Goal: Task Accomplishment & Management: Use online tool/utility

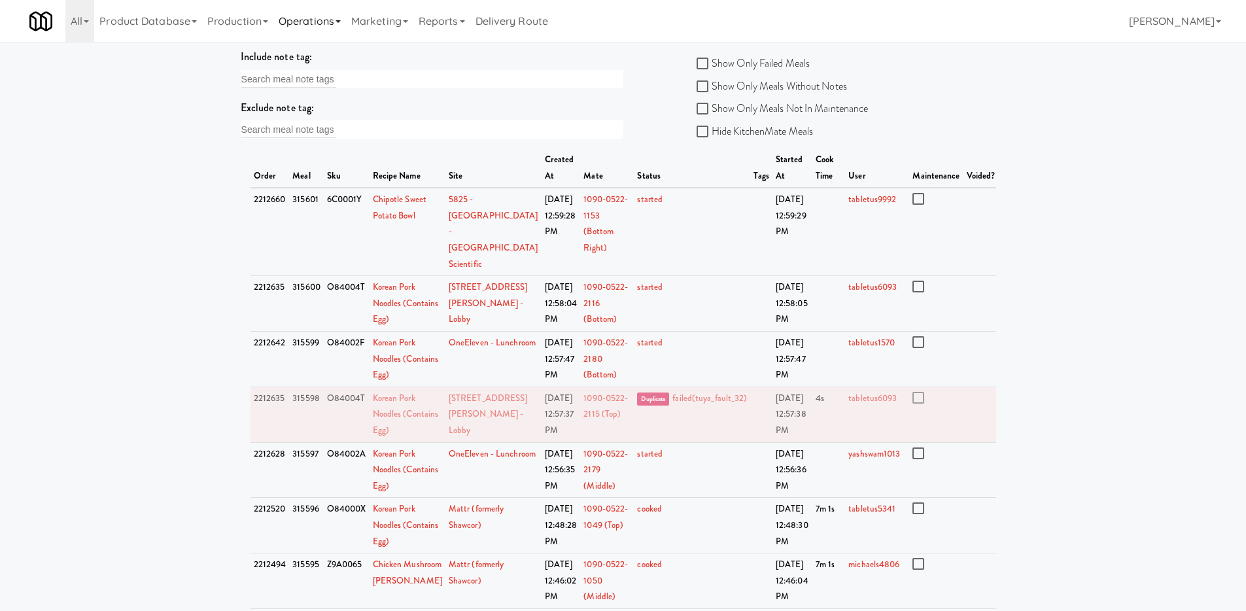
click at [346, 18] on link "Operations" at bounding box center [309, 21] width 73 height 42
click at [334, 188] on link "Cabinets" at bounding box center [325, 188] width 105 height 24
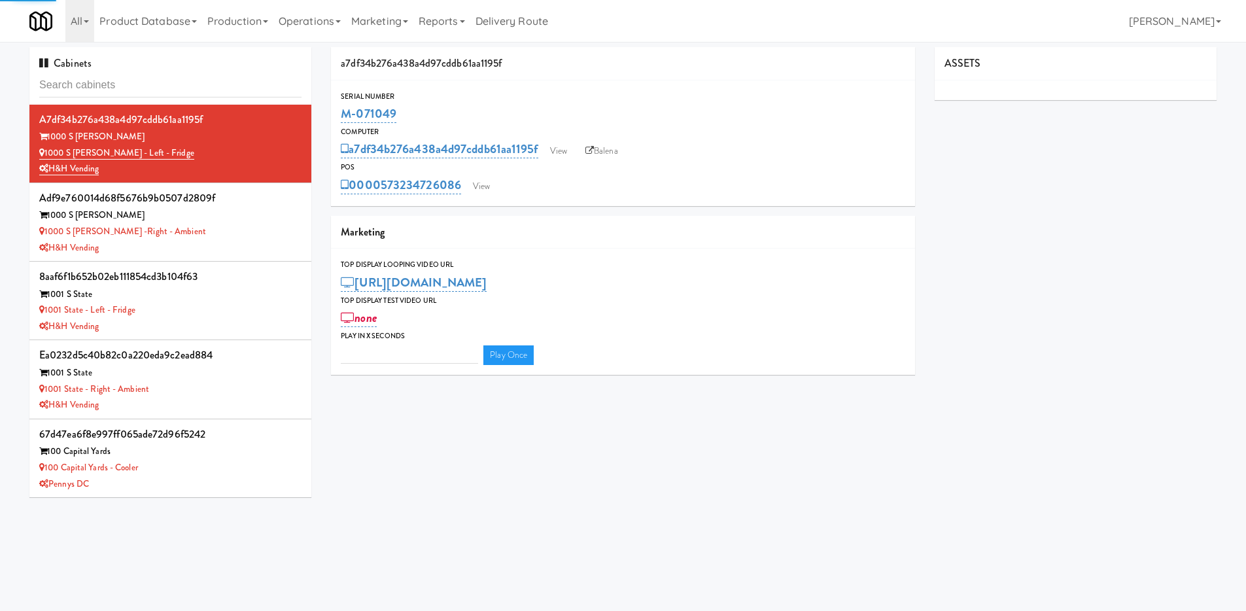
click at [194, 86] on input "text" at bounding box center [170, 85] width 262 height 24
type input "3"
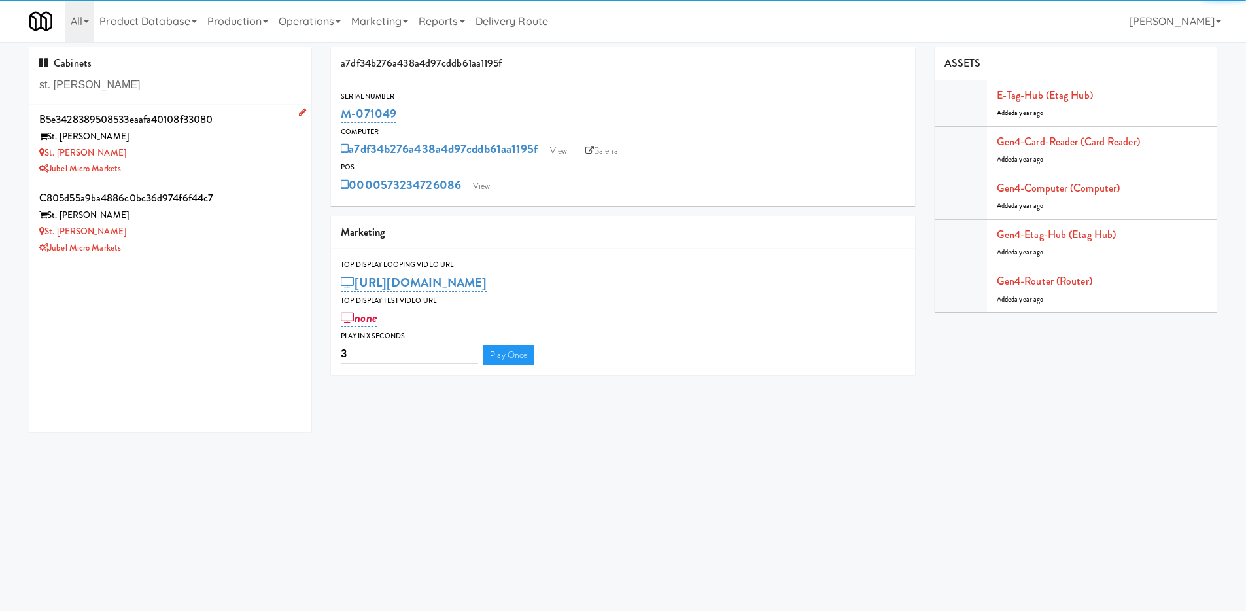
type input "st. james"
click at [222, 163] on div "Jubel Micro Markets" at bounding box center [170, 169] width 262 height 16
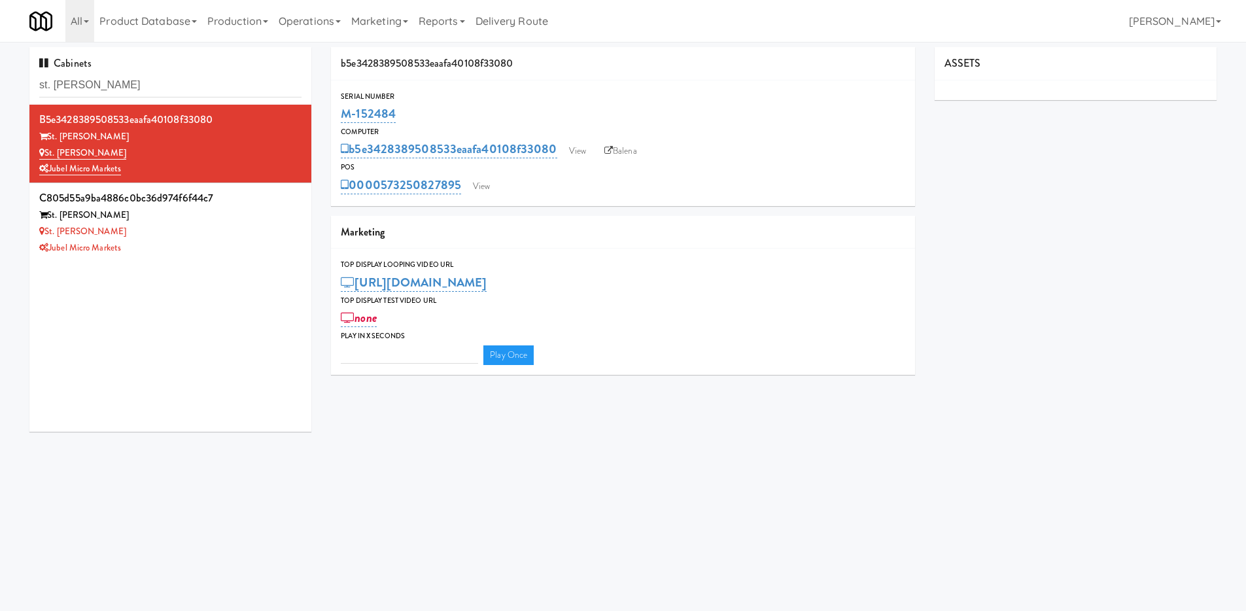
type input "3"
click at [633, 152] on link "Balena" at bounding box center [621, 151] width 46 height 20
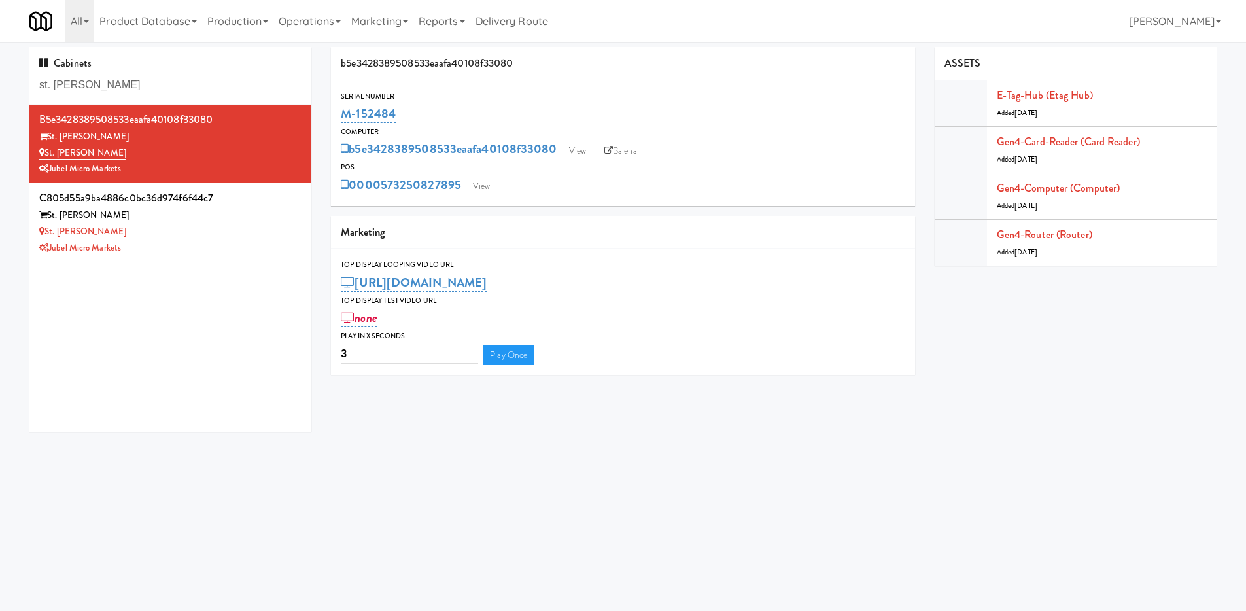
click at [633, 152] on link "Balena" at bounding box center [621, 151] width 46 height 20
click at [232, 239] on div "c805d55a9ba4886c0bc36d974f6f44c7 St. James St. James Snack Fridge Jubel Micro M…" at bounding box center [170, 221] width 262 height 67
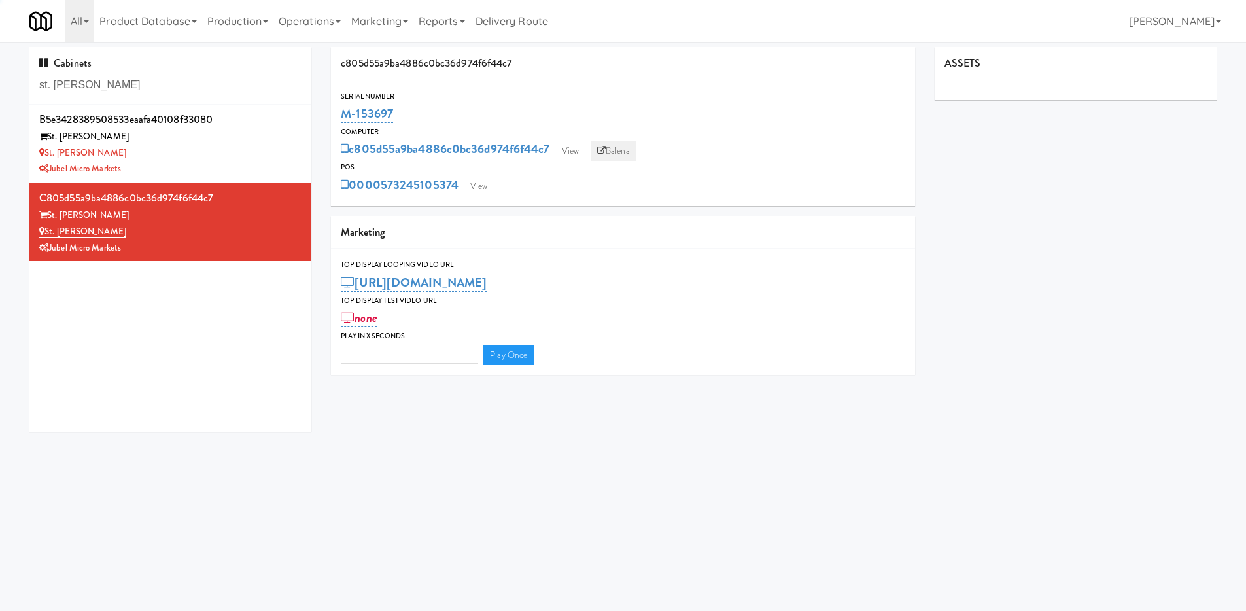
type input "3"
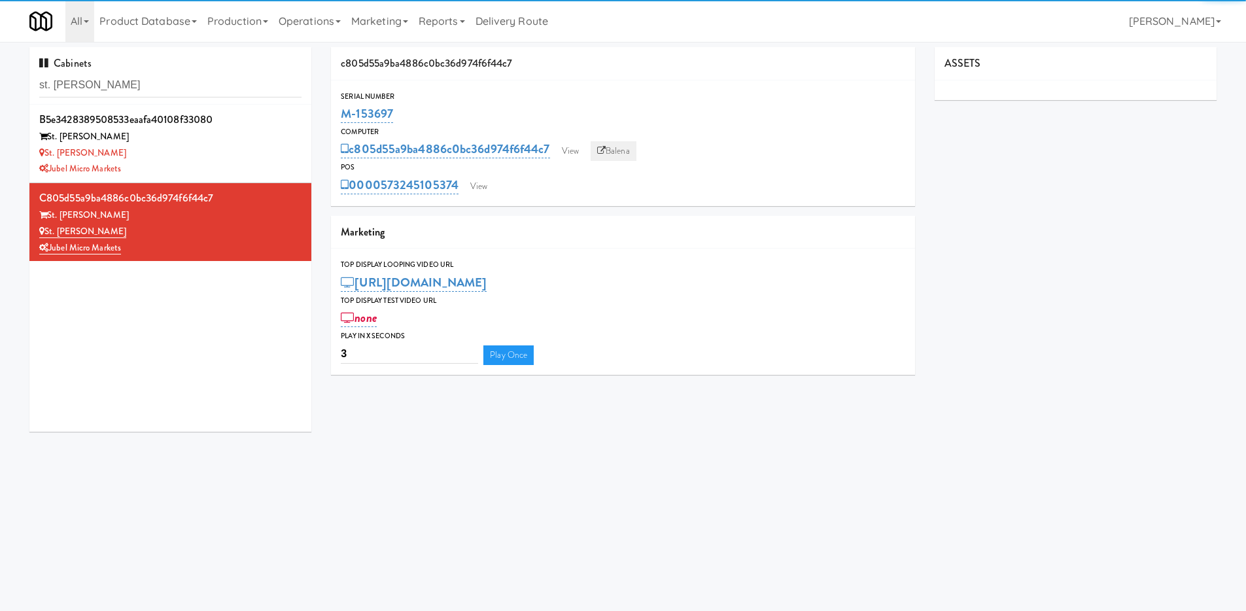
click at [612, 156] on link "Balena" at bounding box center [614, 151] width 46 height 20
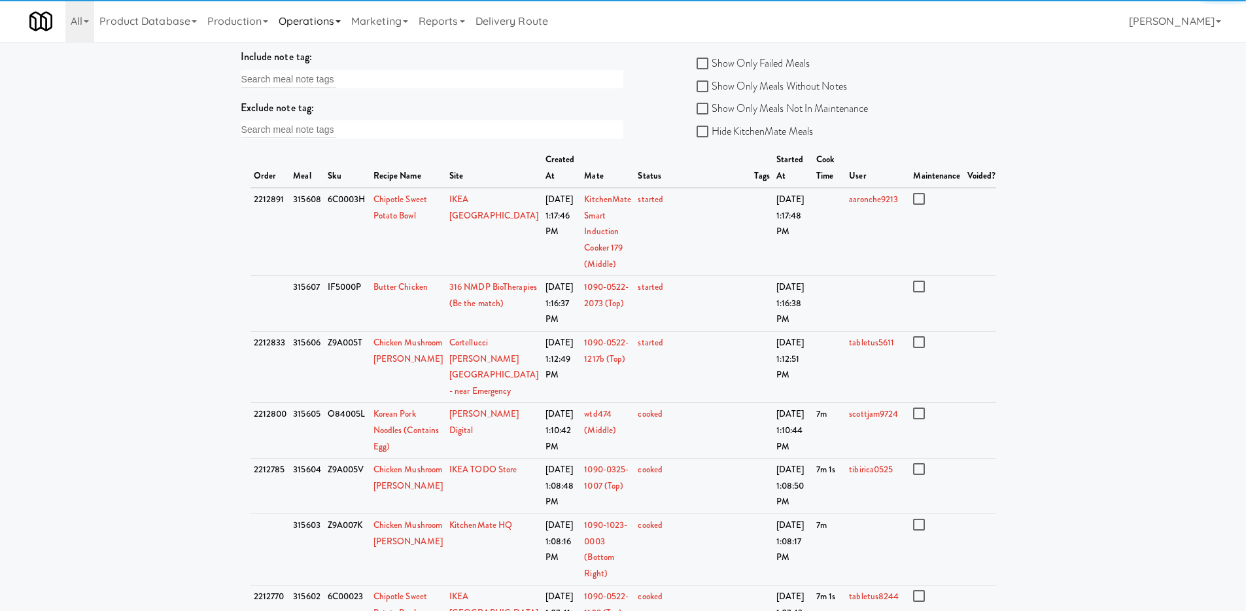
click at [324, 16] on link "Operations" at bounding box center [309, 21] width 73 height 42
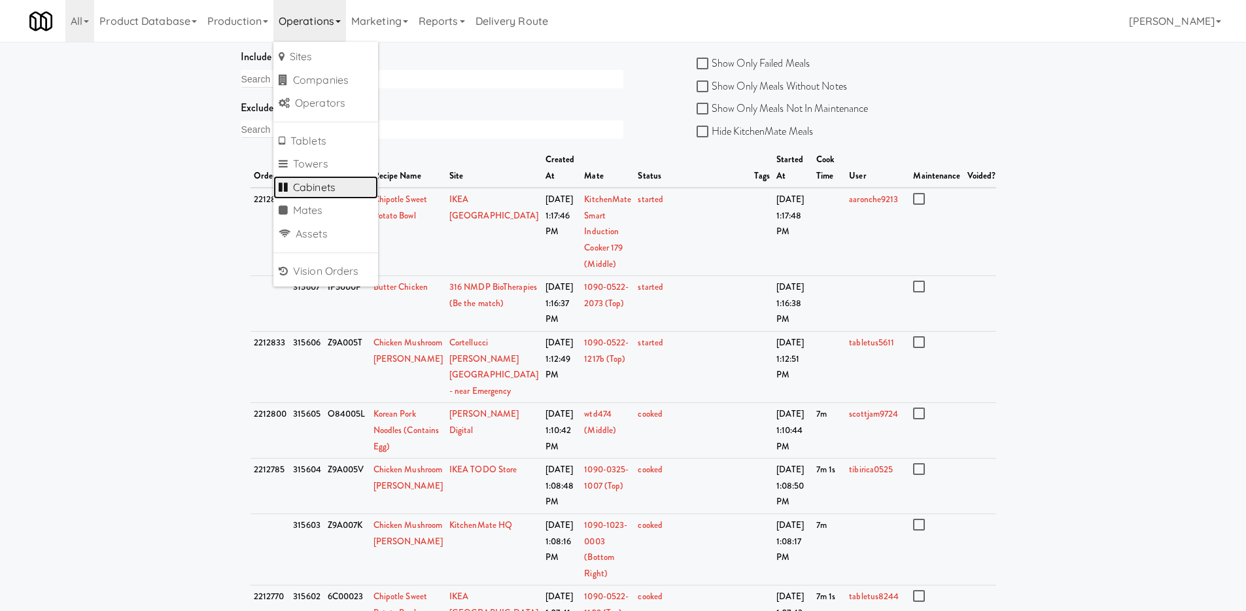
click at [338, 184] on link "Cabinets" at bounding box center [325, 188] width 105 height 24
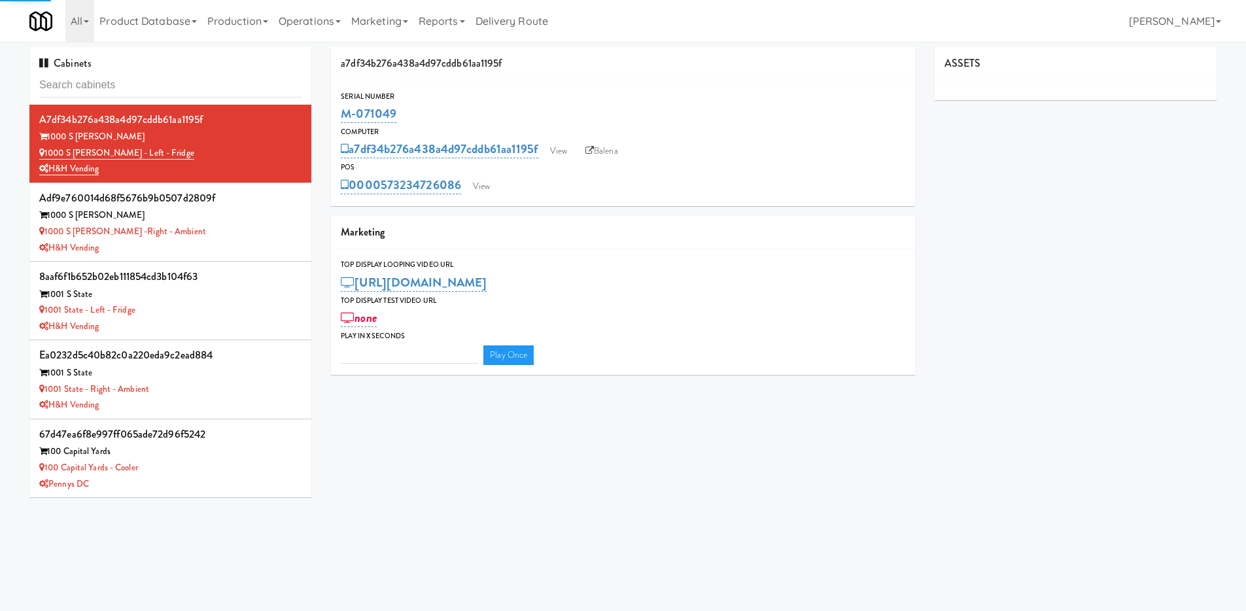
click at [204, 87] on input "text" at bounding box center [170, 85] width 262 height 24
type input "3"
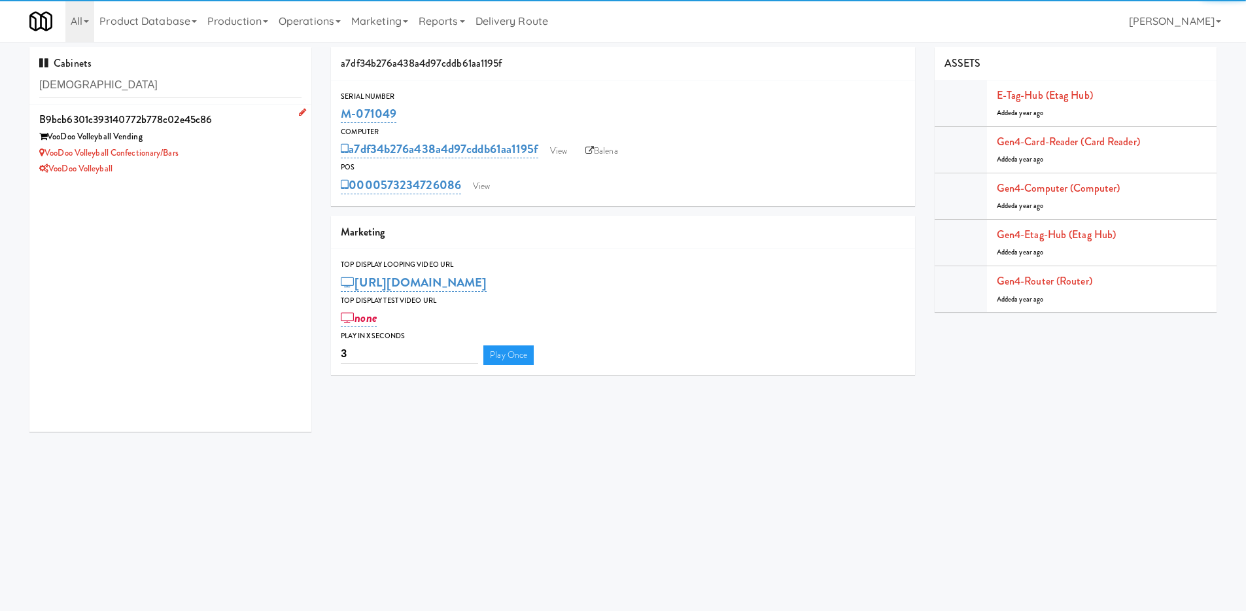
type input "[DEMOGRAPHIC_DATA]"
click at [233, 152] on div "VooDoo Volleyball Confectionary/Bars" at bounding box center [170, 153] width 262 height 16
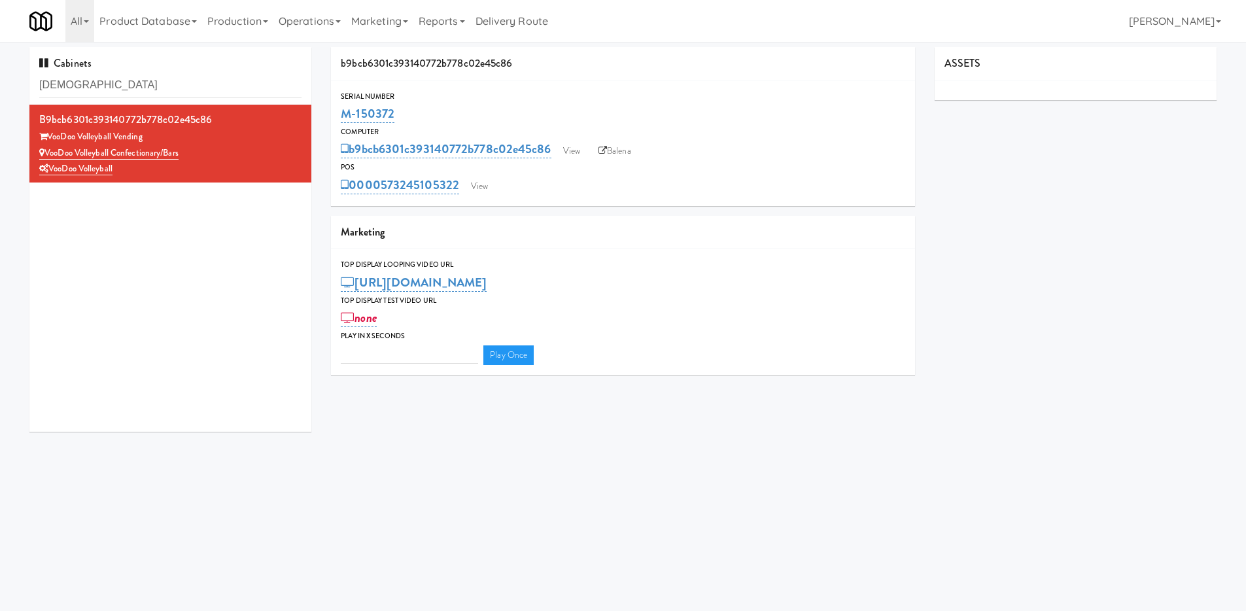
type input "3"
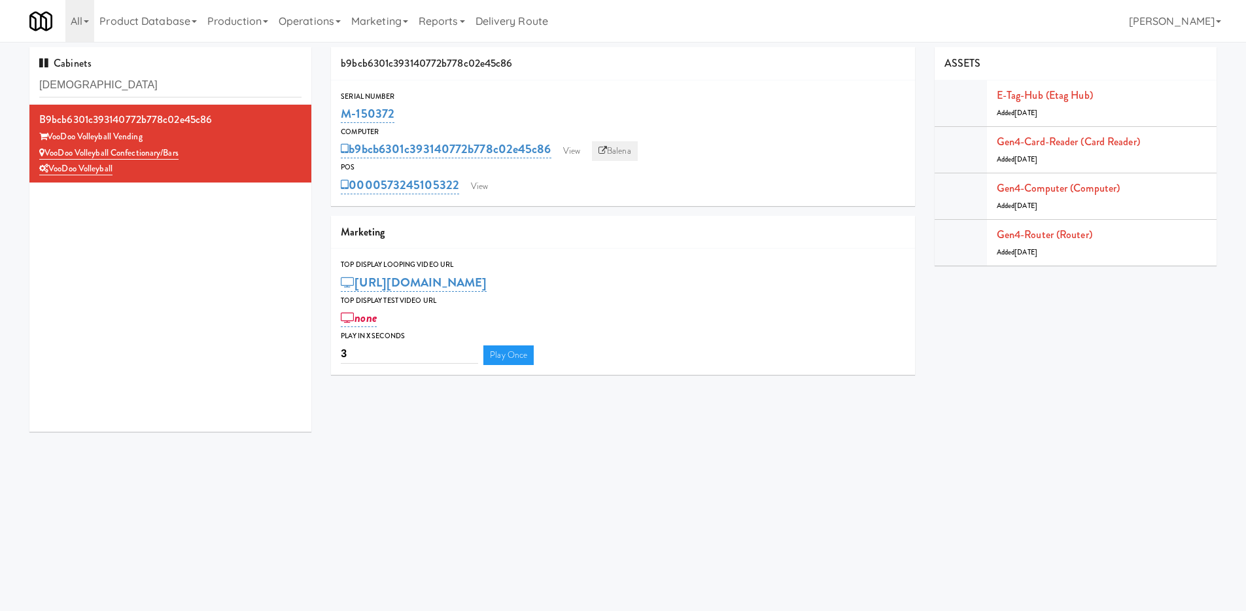
click at [612, 152] on link "Balena" at bounding box center [615, 151] width 46 height 20
